Goal: Task Accomplishment & Management: Manage account settings

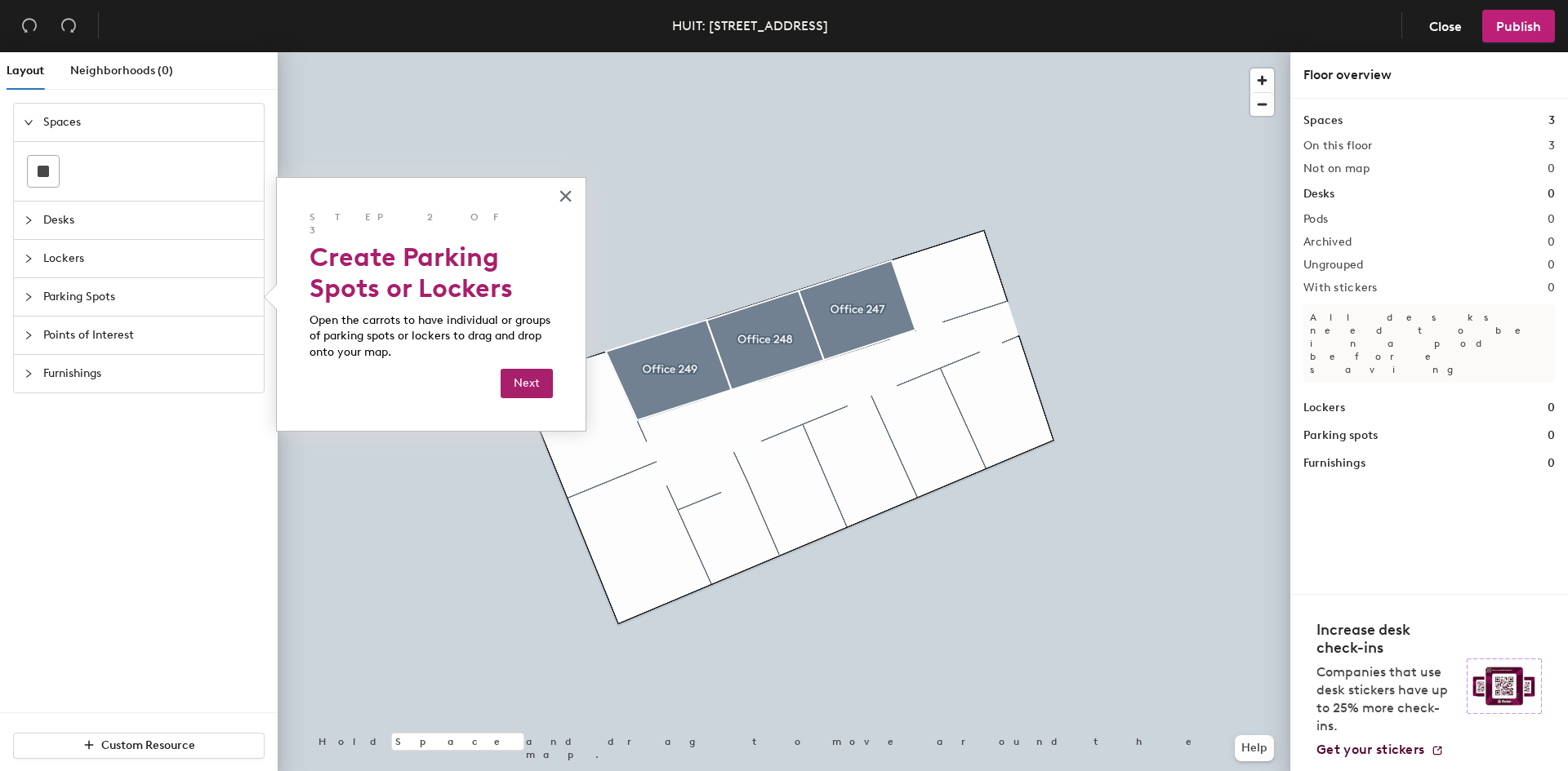
click at [55, 212] on span "Desks" at bounding box center [148, 221] width 211 height 38
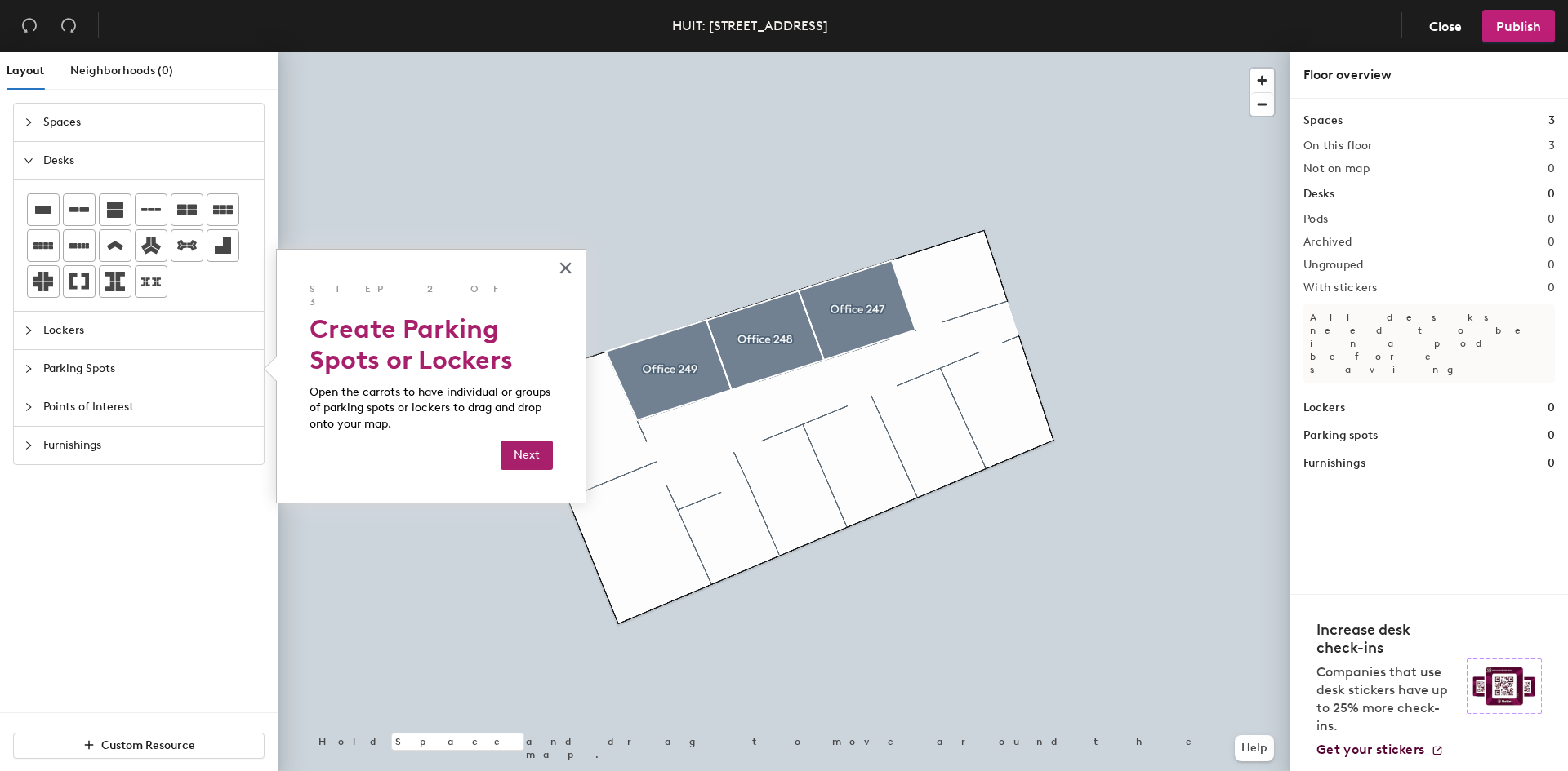
click at [75, 327] on span "Lockers" at bounding box center [148, 331] width 211 height 38
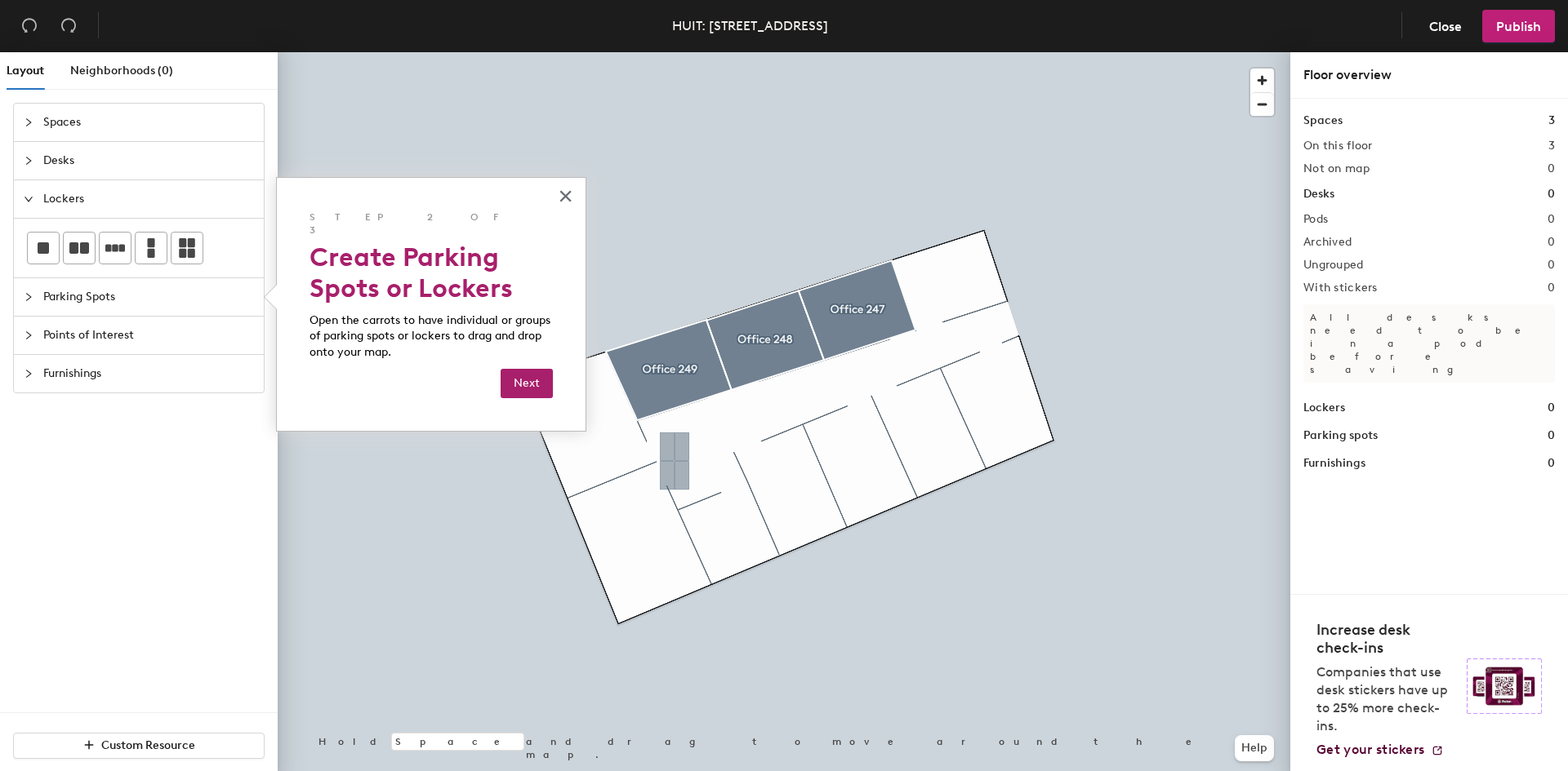
click at [675, 461] on div "Layout Neighborhoods (0) Spaces Desks Lockers Parking Spots Points of Interest …" at bounding box center [784, 415] width 1568 height 726
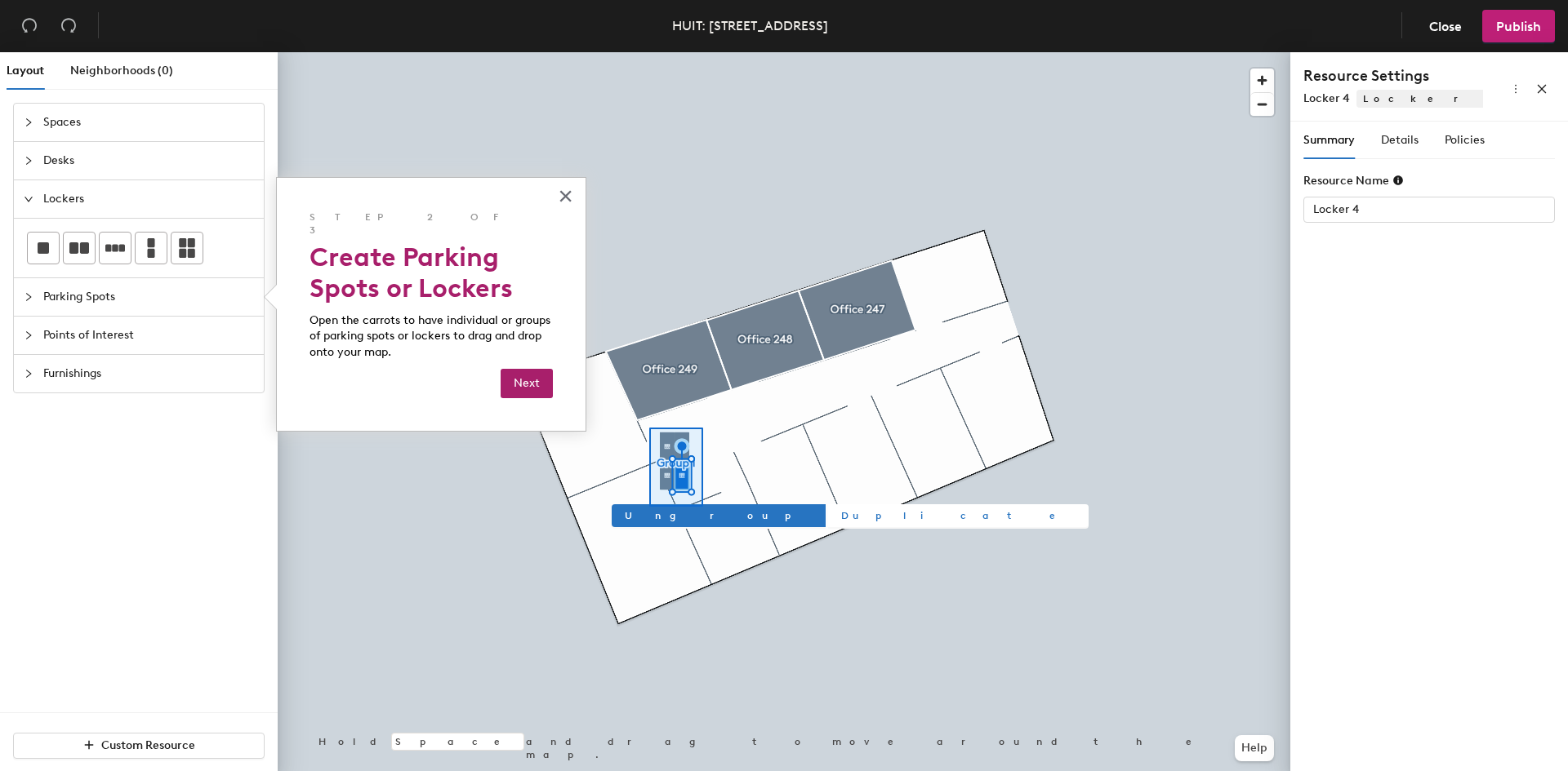
drag, startPoint x: 184, startPoint y: 247, endPoint x: 703, endPoint y: 507, distance: 580.5
click at [703, 507] on div "Ungroup Duplicate Hold Space and drag to move around the map. Help" at bounding box center [784, 415] width 1013 height 726
type input "Group 1"
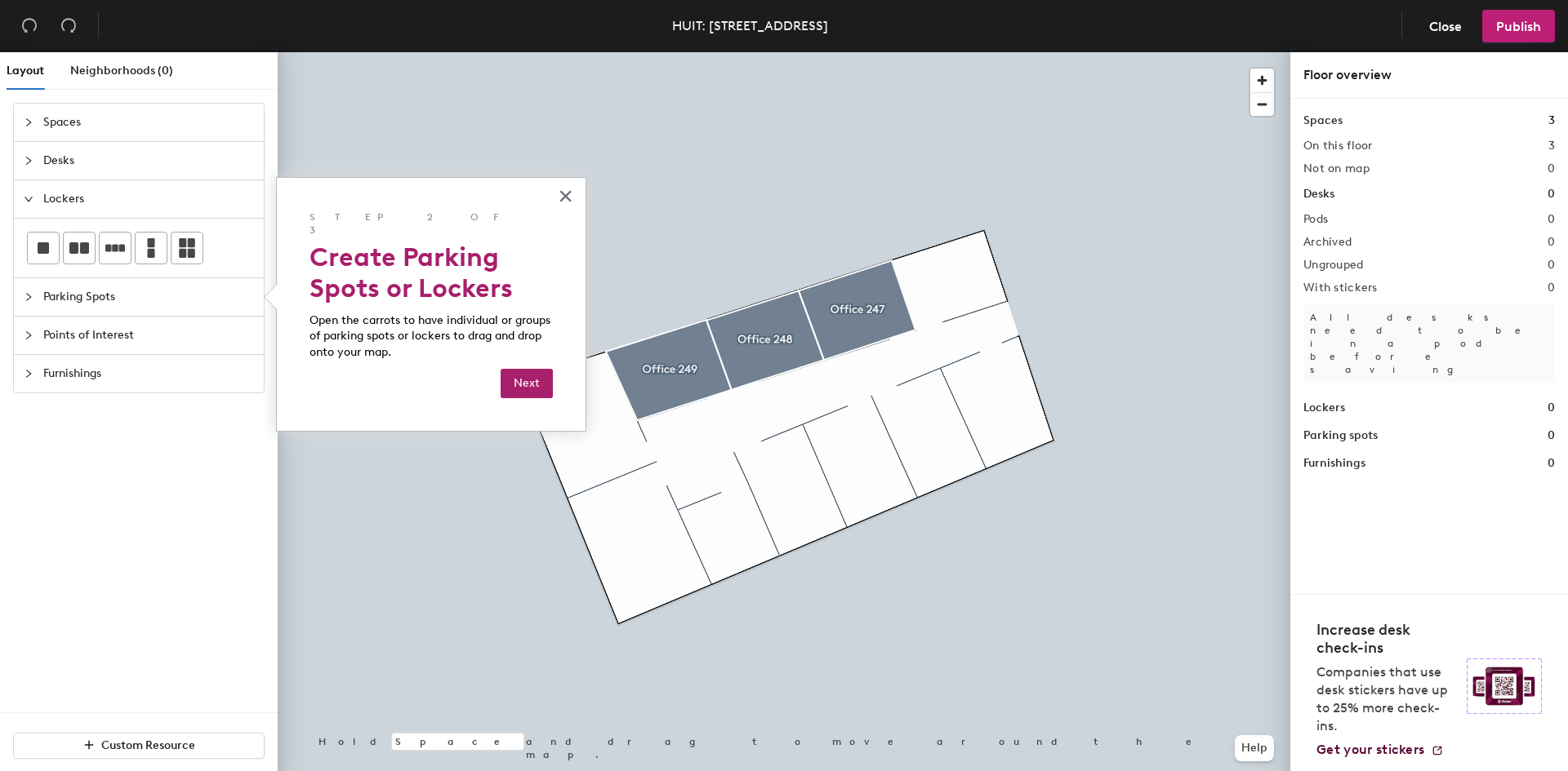
click at [175, 292] on span "Parking Spots" at bounding box center [148, 297] width 211 height 38
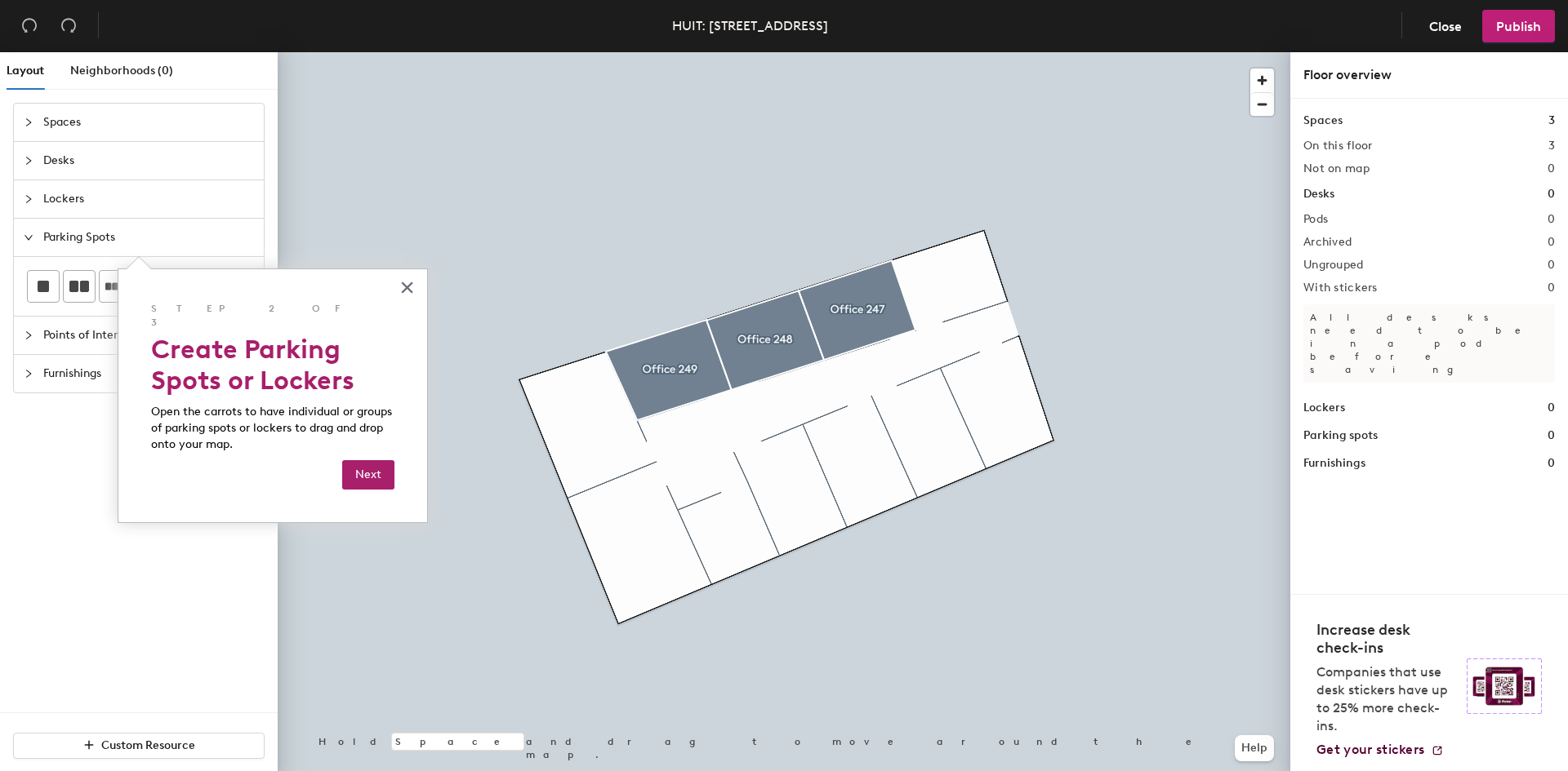
click at [90, 342] on span "Points of Interest" at bounding box center [148, 335] width 211 height 38
click at [57, 538] on div "Spaces Desks Lockers Parking Spots Points of Interest Furnishings" at bounding box center [138, 408] width 278 height 610
click at [421, 276] on div "× Step 2 of 3 Create Parking Spots or Lockers Open the carrots to have individu…" at bounding box center [272, 396] width 310 height 255
click at [411, 285] on button "×" at bounding box center [407, 287] width 15 height 26
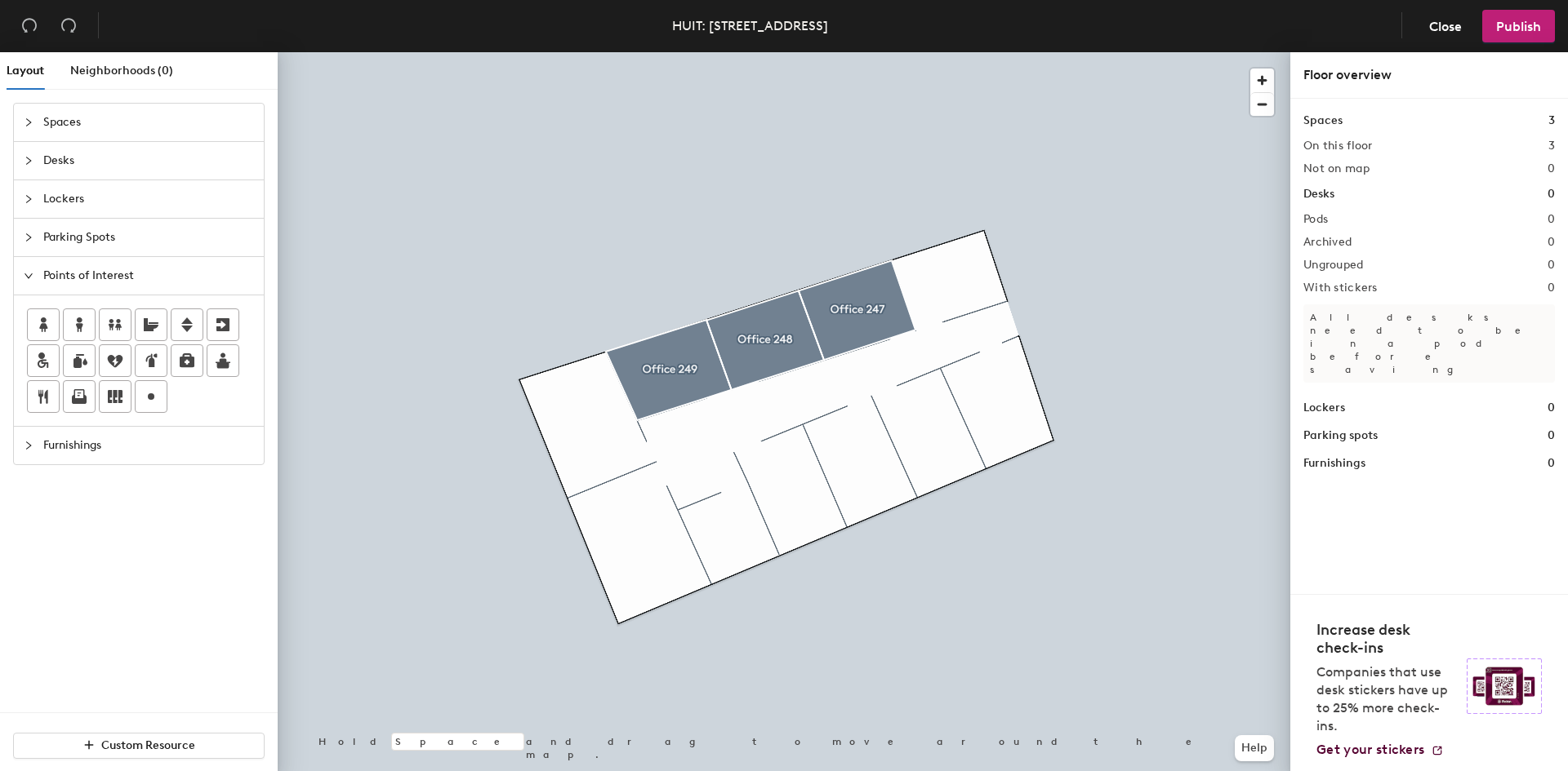
click at [680, 52] on div at bounding box center [784, 52] width 1013 height 0
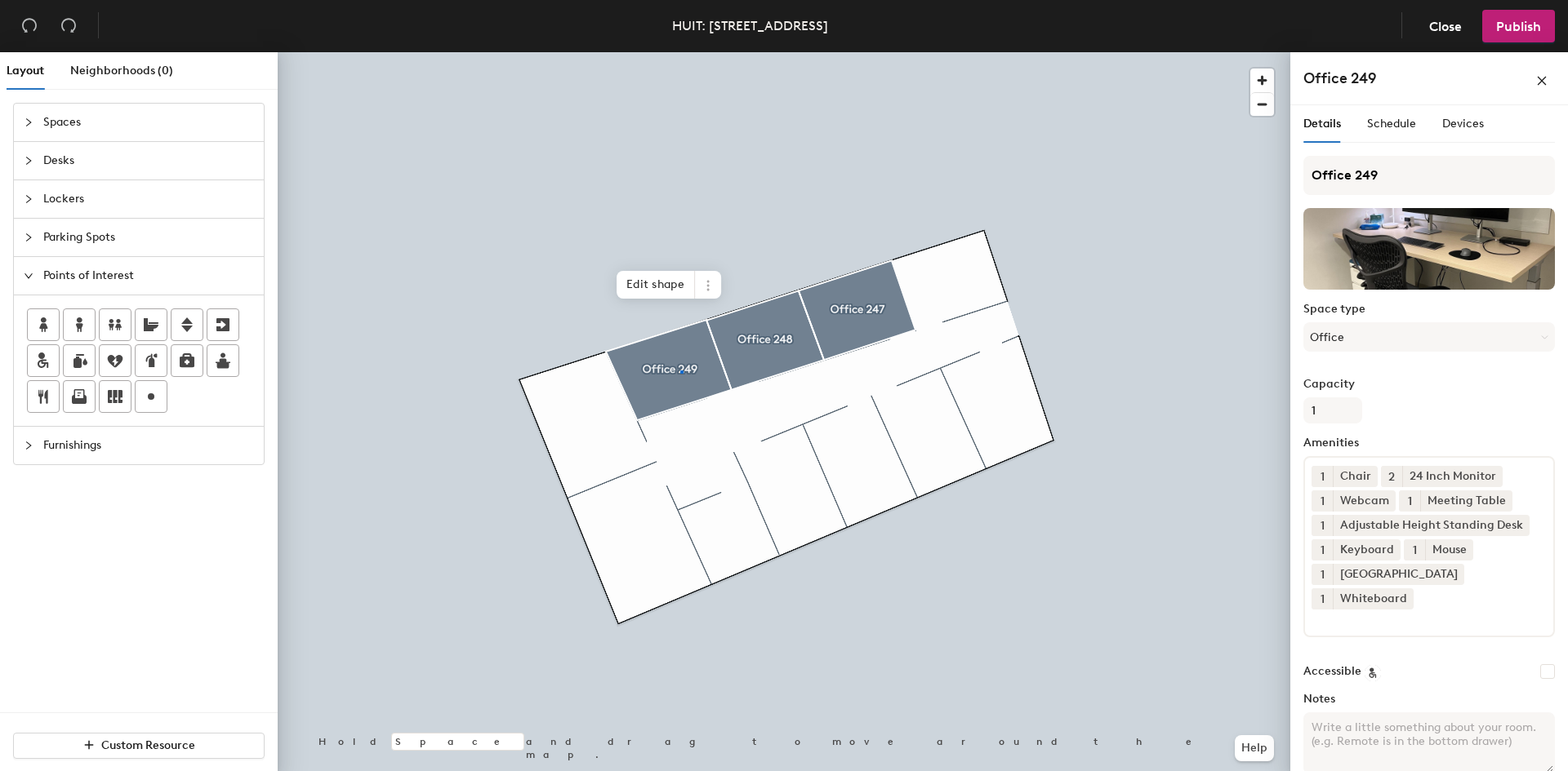
click at [680, 371] on div at bounding box center [682, 372] width 4 height 4
click at [713, 288] on icon at bounding box center [708, 286] width 13 height 13
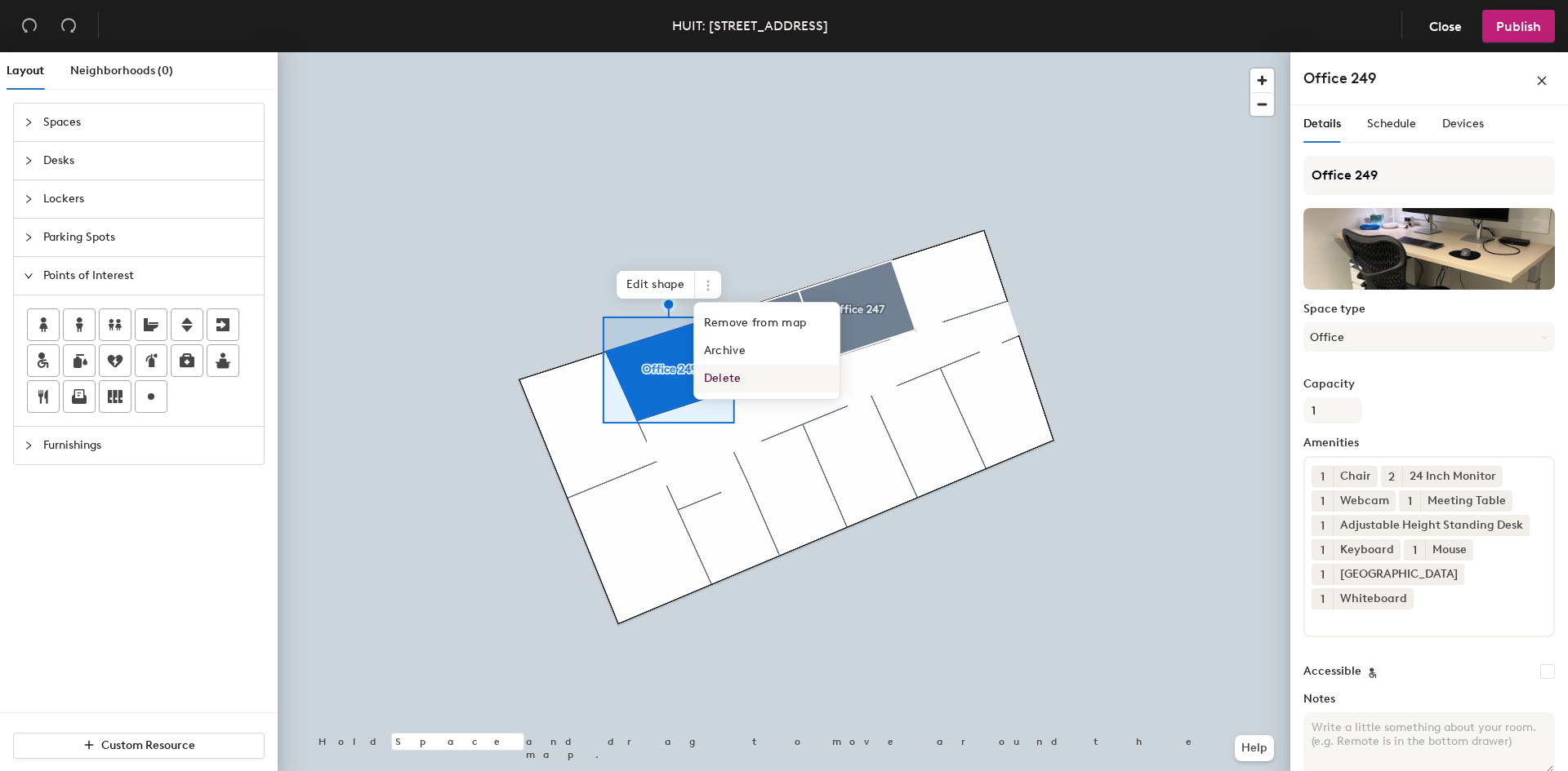
click at [718, 367] on span "Delete" at bounding box center [767, 379] width 146 height 28
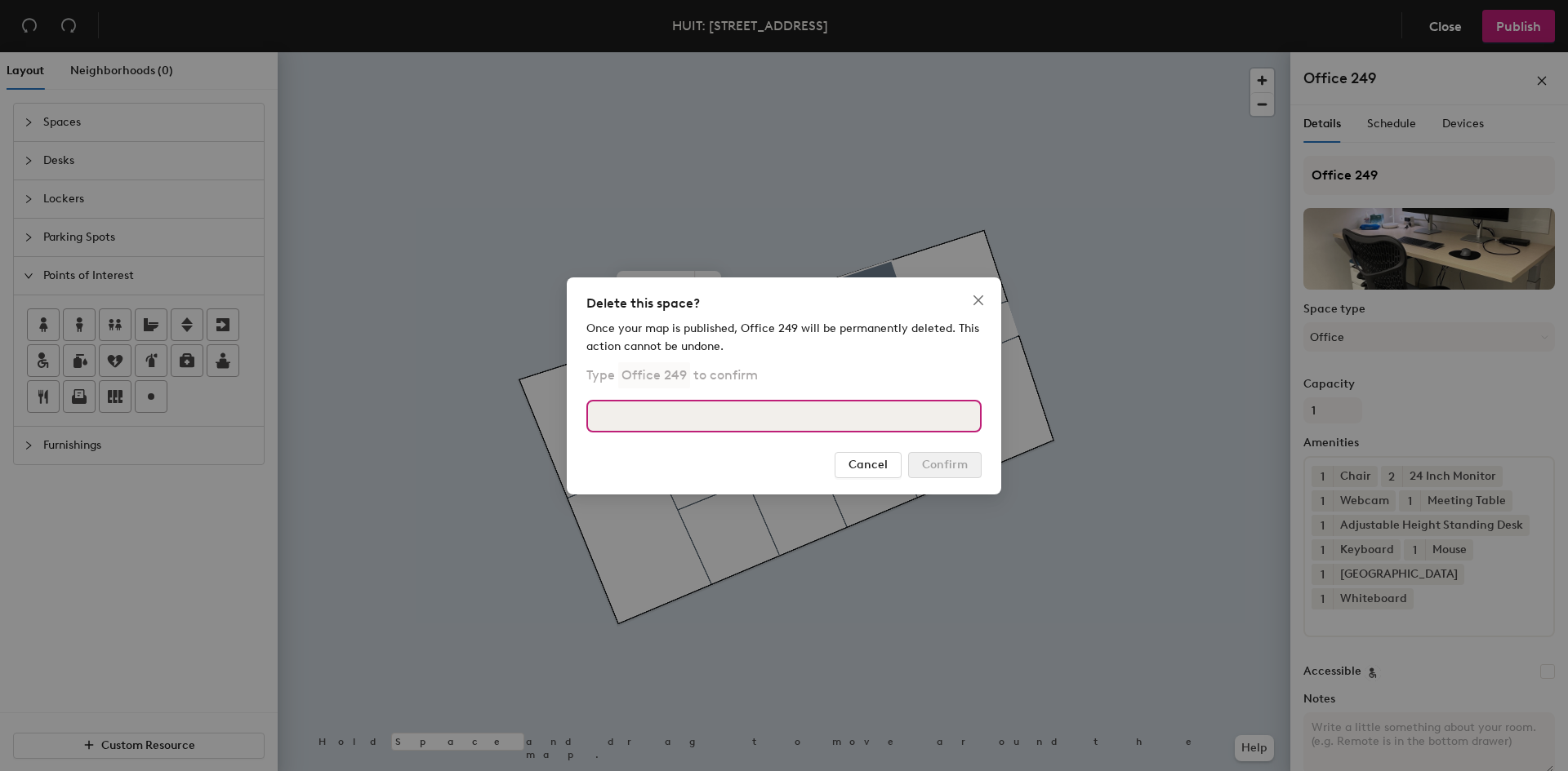
click at [706, 411] on input at bounding box center [783, 416] width 395 height 33
type input "Office 249"
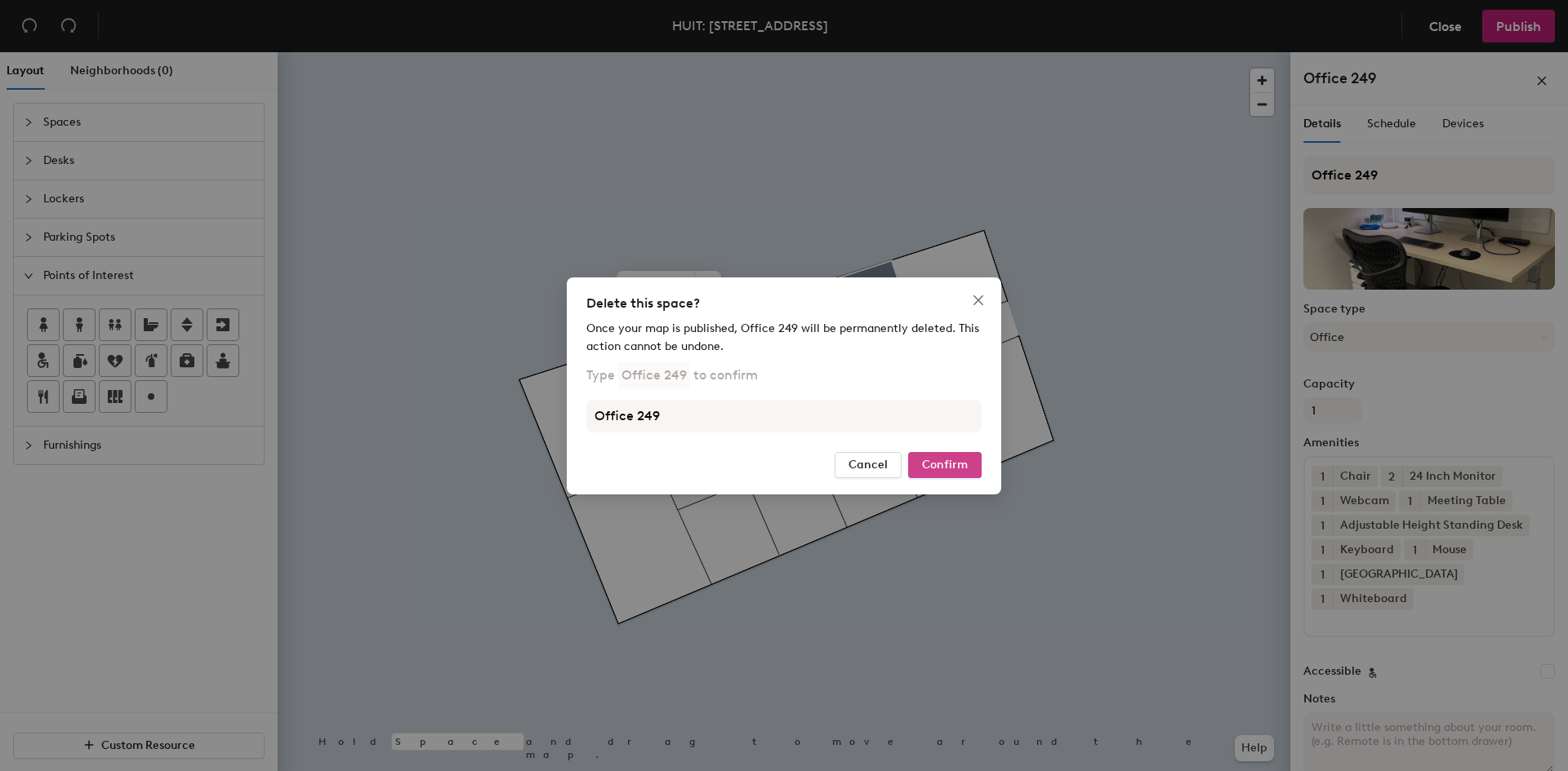
click at [950, 467] on span "Confirm" at bounding box center [944, 465] width 46 height 14
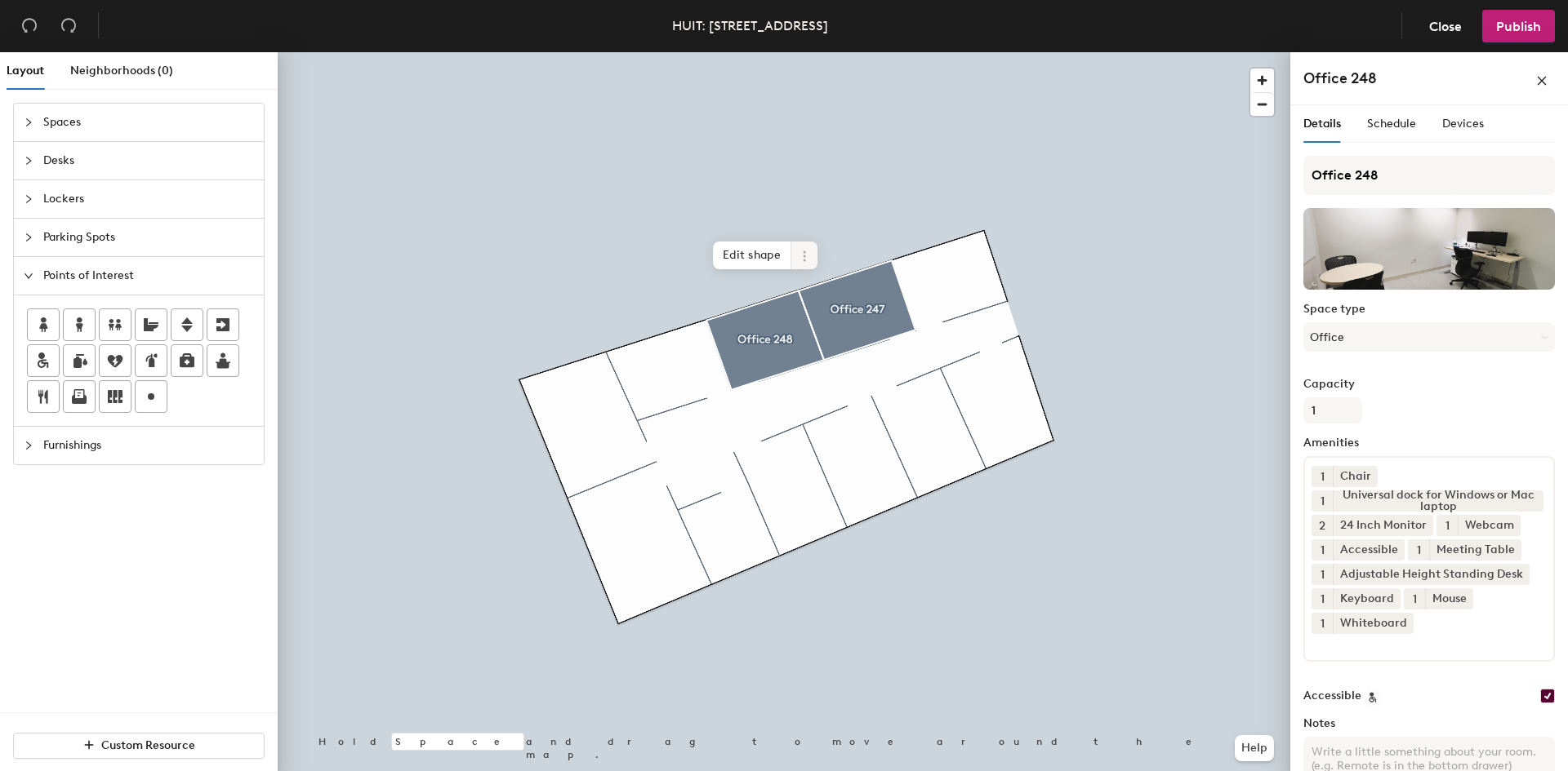
click at [808, 252] on icon at bounding box center [804, 256] width 13 height 13
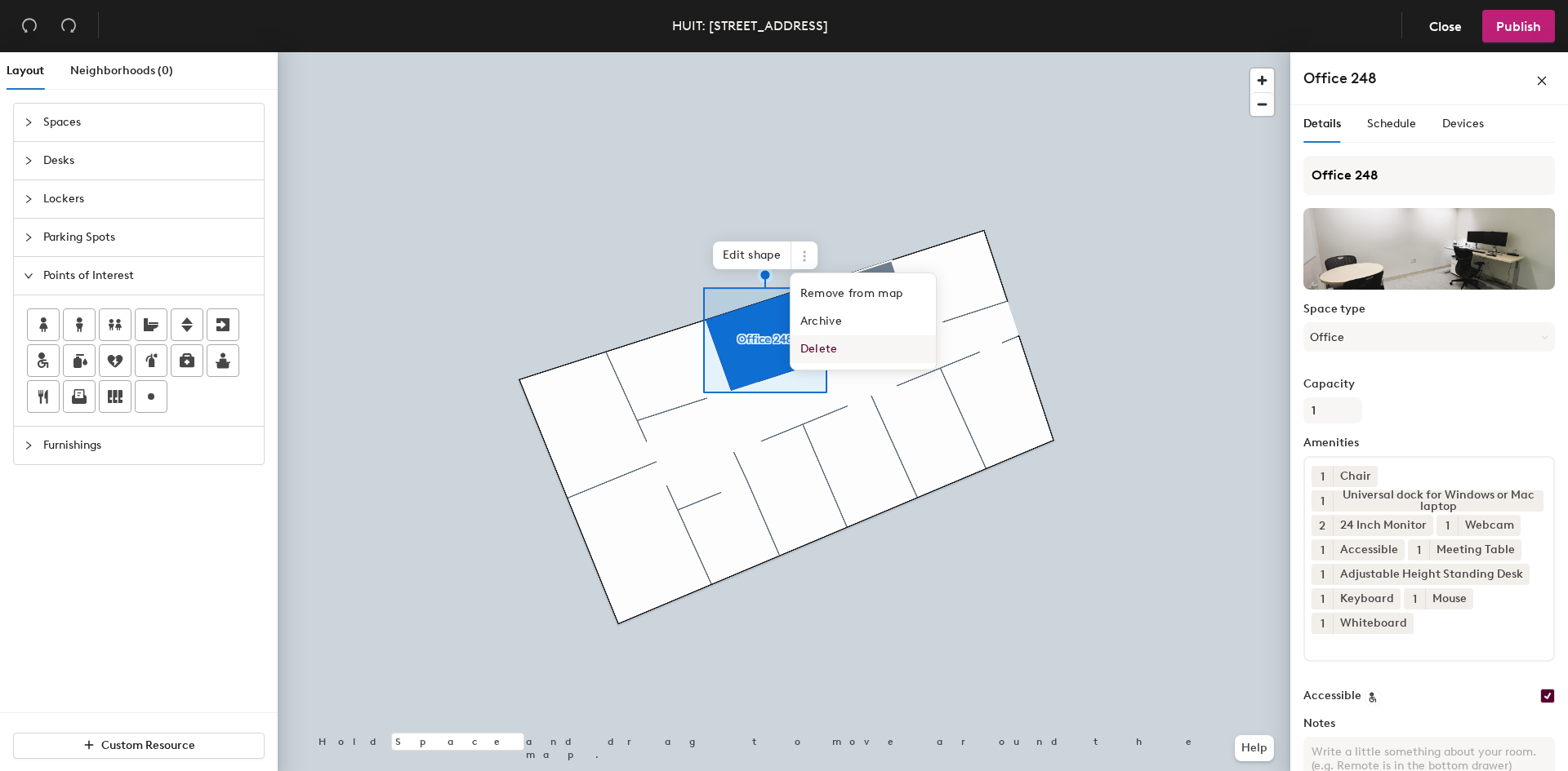
click at [831, 356] on span "Delete" at bounding box center [863, 349] width 146 height 28
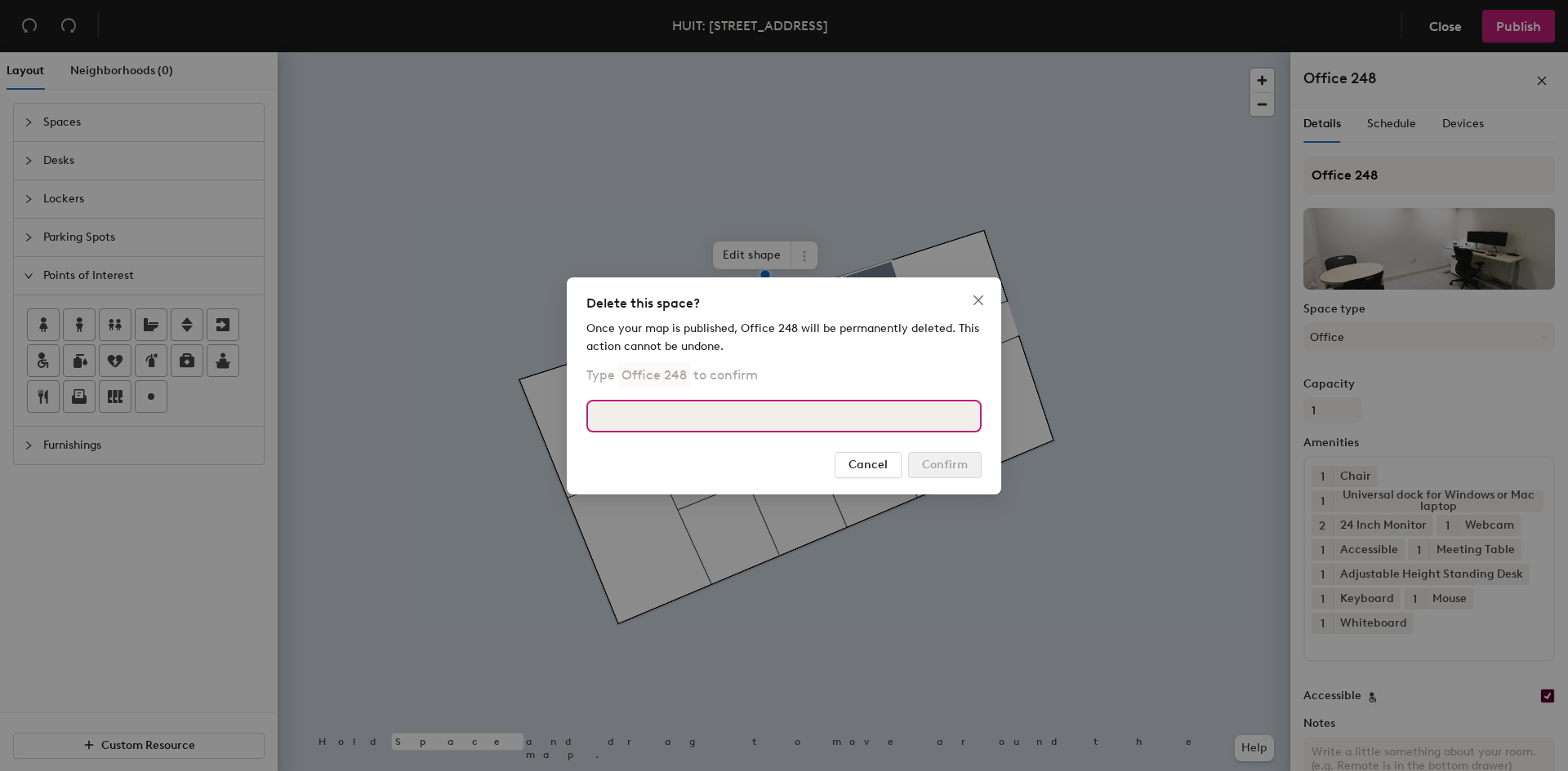
click at [805, 408] on input at bounding box center [783, 416] width 395 height 33
type input "Office 248"
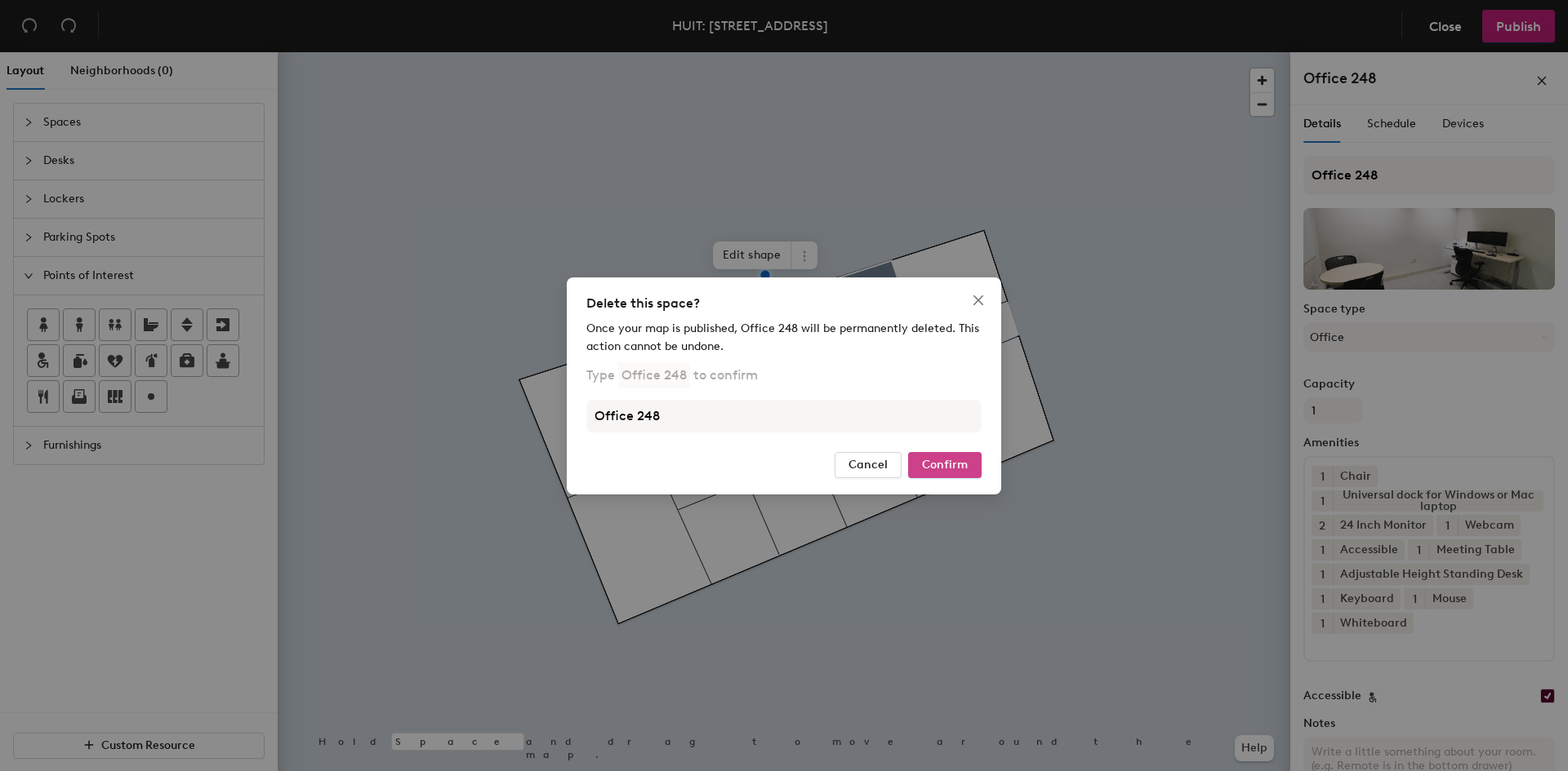
click at [967, 466] on span "Confirm" at bounding box center [944, 465] width 46 height 14
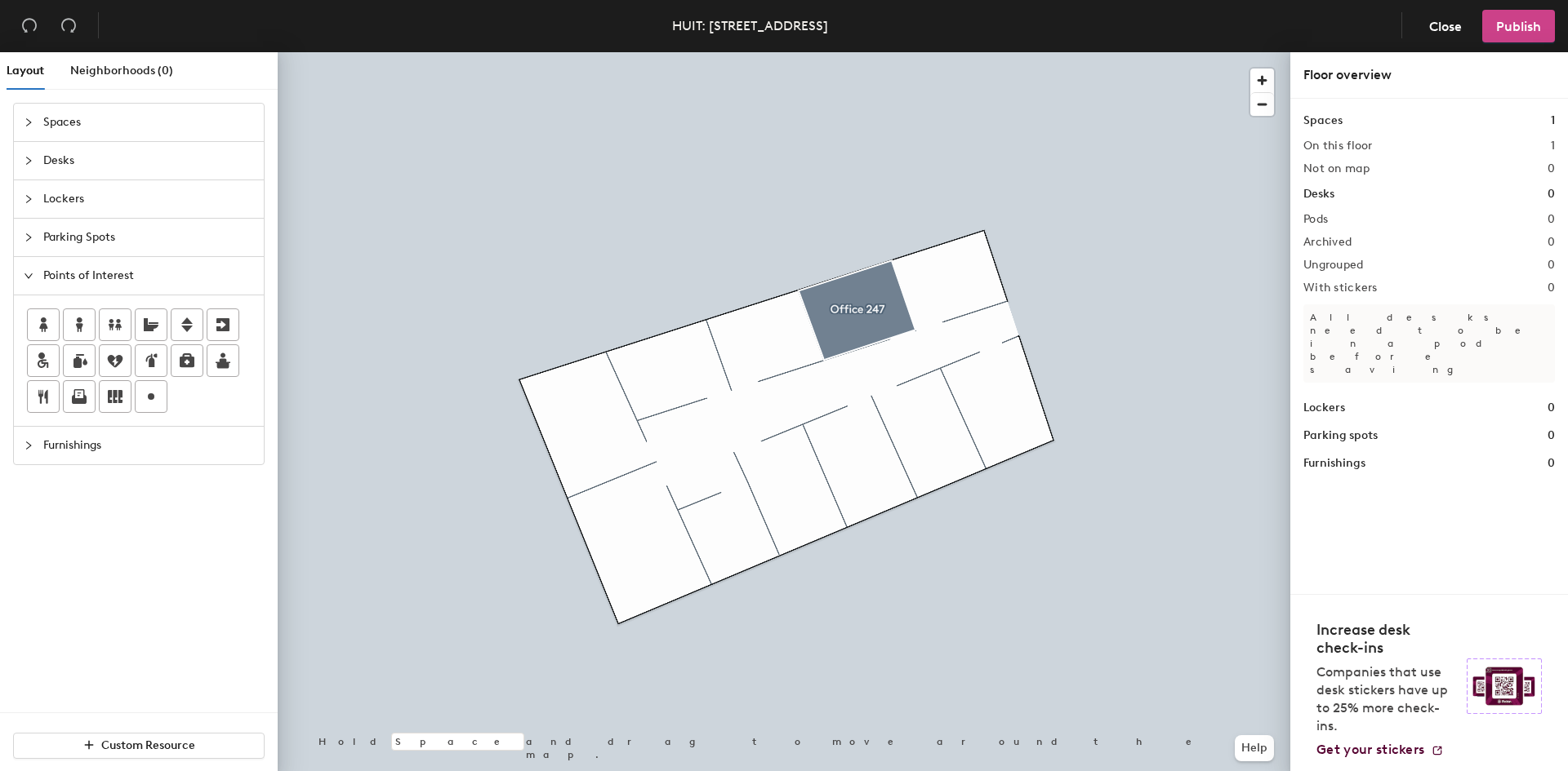
click at [1531, 32] on span "Publish" at bounding box center [1518, 26] width 45 height 15
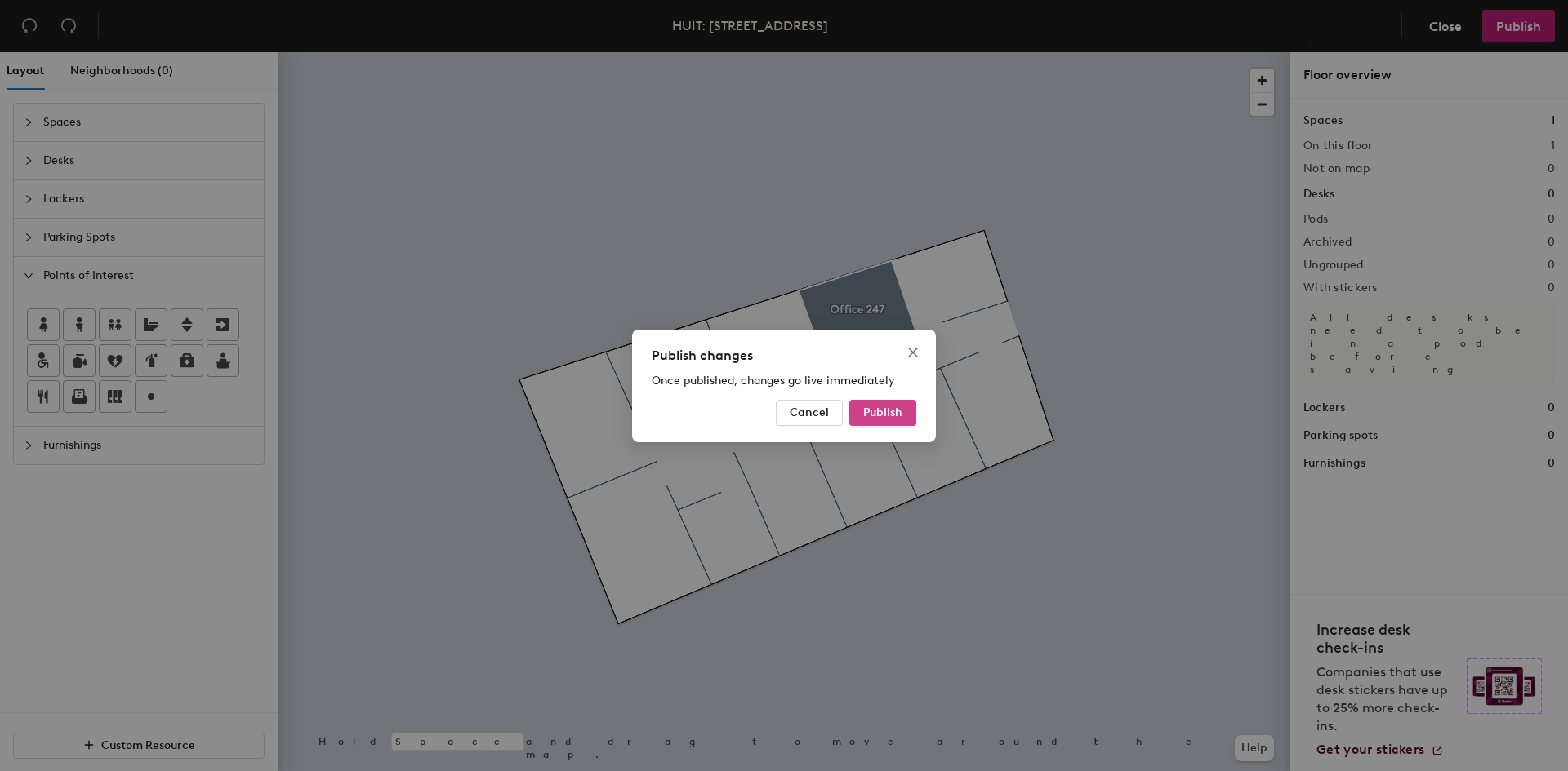
click at [880, 415] on span "Publish" at bounding box center [882, 412] width 39 height 14
